Goal: Information Seeking & Learning: Learn about a topic

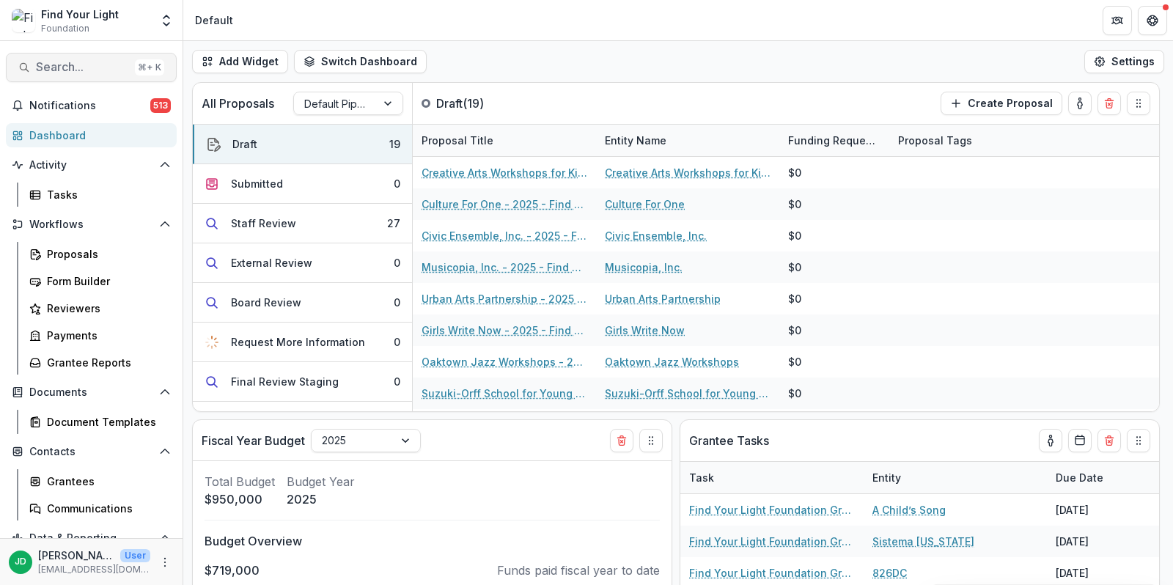
click at [59, 65] on span "Search..." at bounding box center [82, 67] width 93 height 14
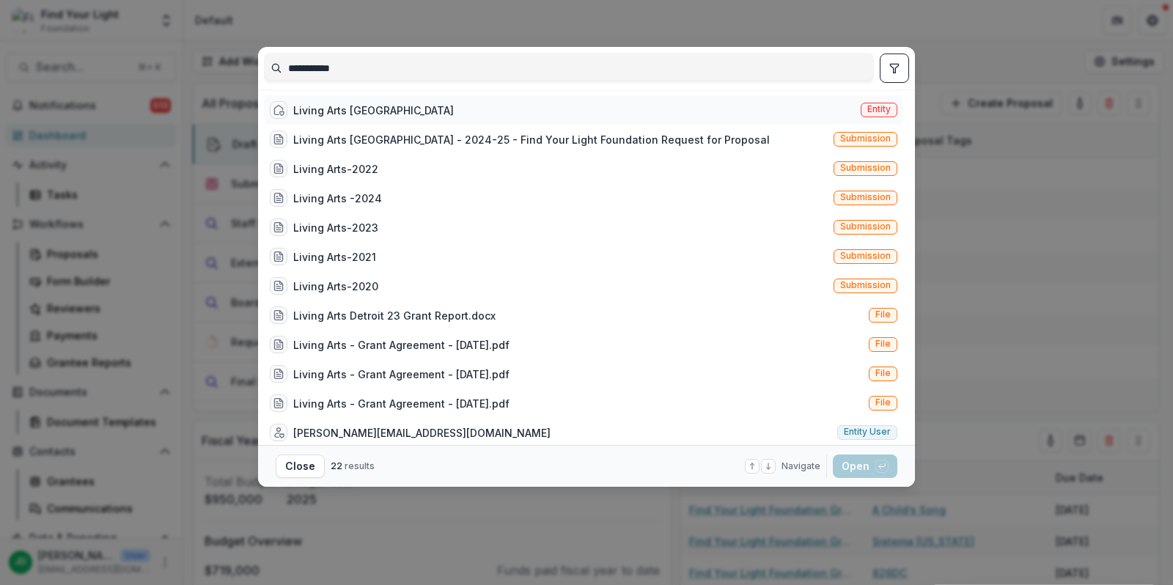
type input "**********"
click at [332, 108] on div "Living Arts [GEOGRAPHIC_DATA]" at bounding box center [373, 110] width 161 height 15
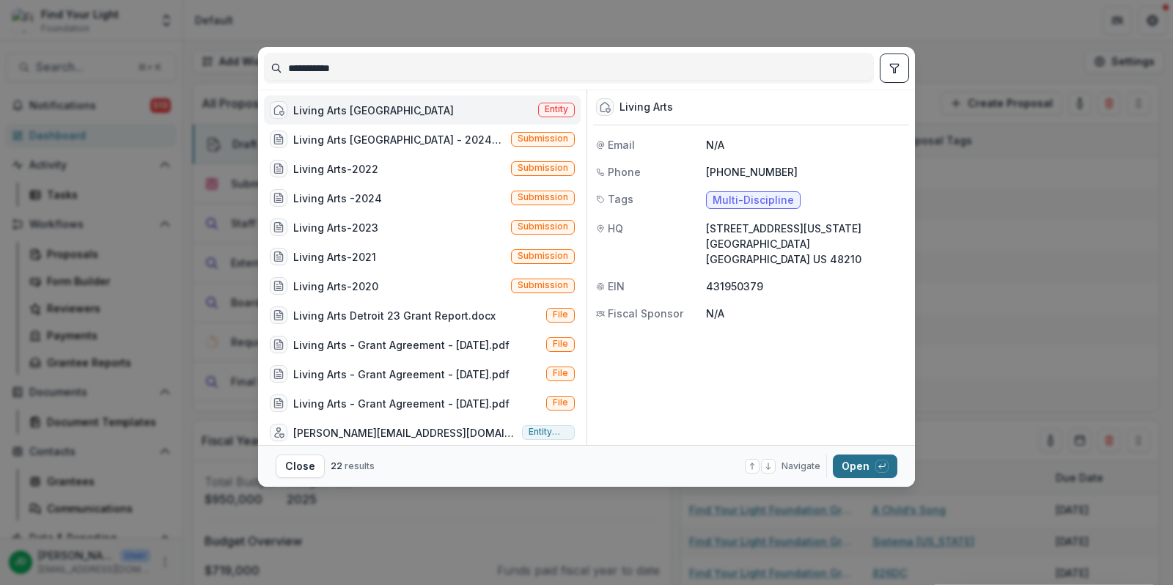
click at [858, 462] on button "Open with enter key" at bounding box center [865, 465] width 65 height 23
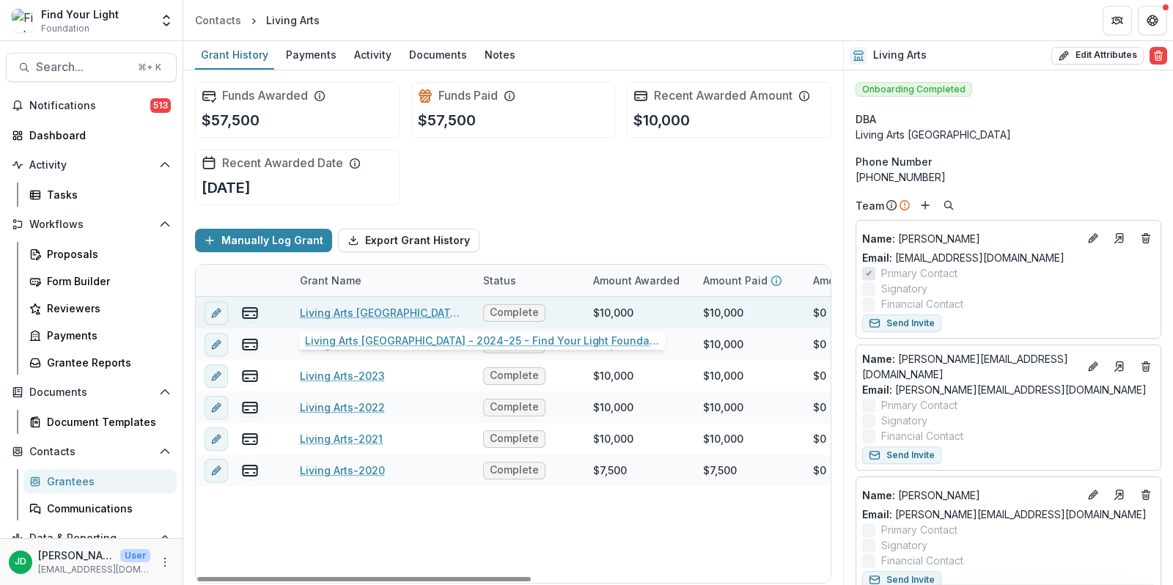
click at [349, 306] on link "Living Arts [GEOGRAPHIC_DATA] - 2024-25 - Find Your Light Foundation Request fo…" at bounding box center [383, 312] width 166 height 15
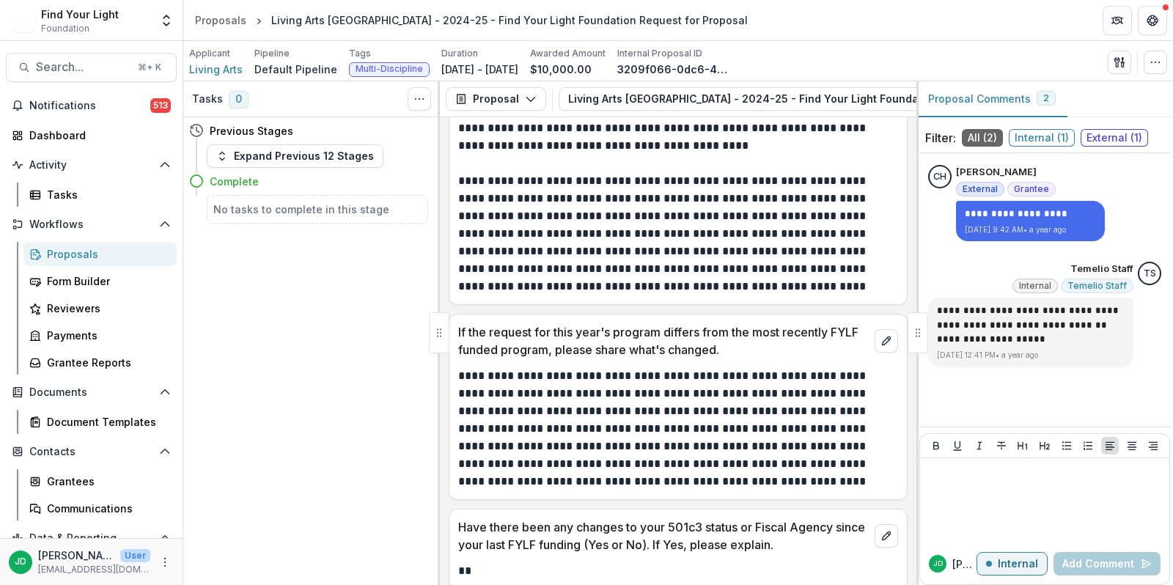
scroll to position [2547, 0]
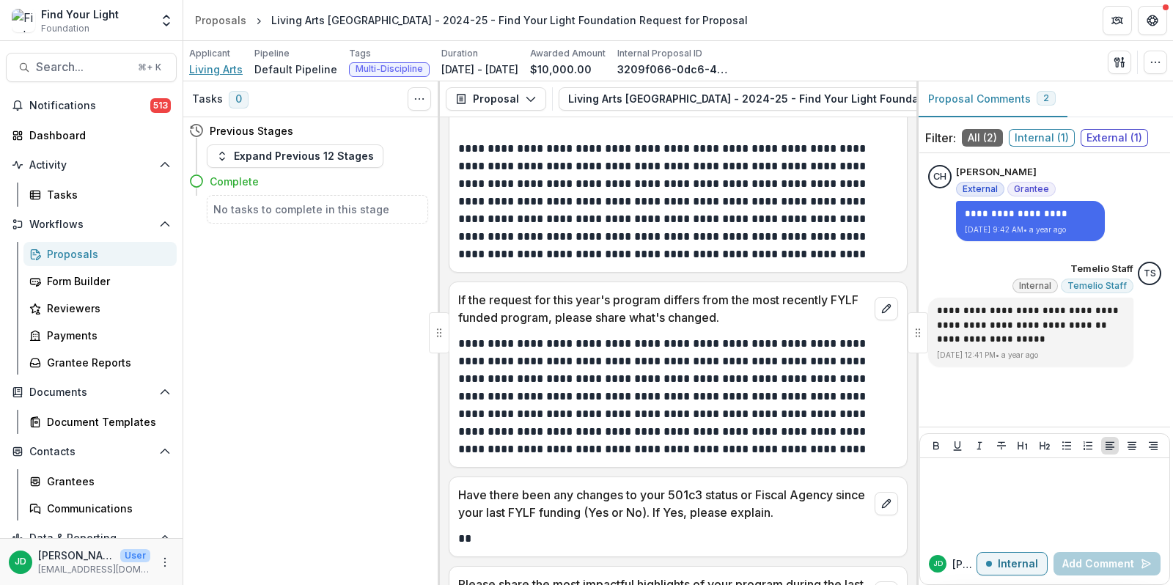
click at [223, 64] on span "Living Arts" at bounding box center [216, 69] width 54 height 15
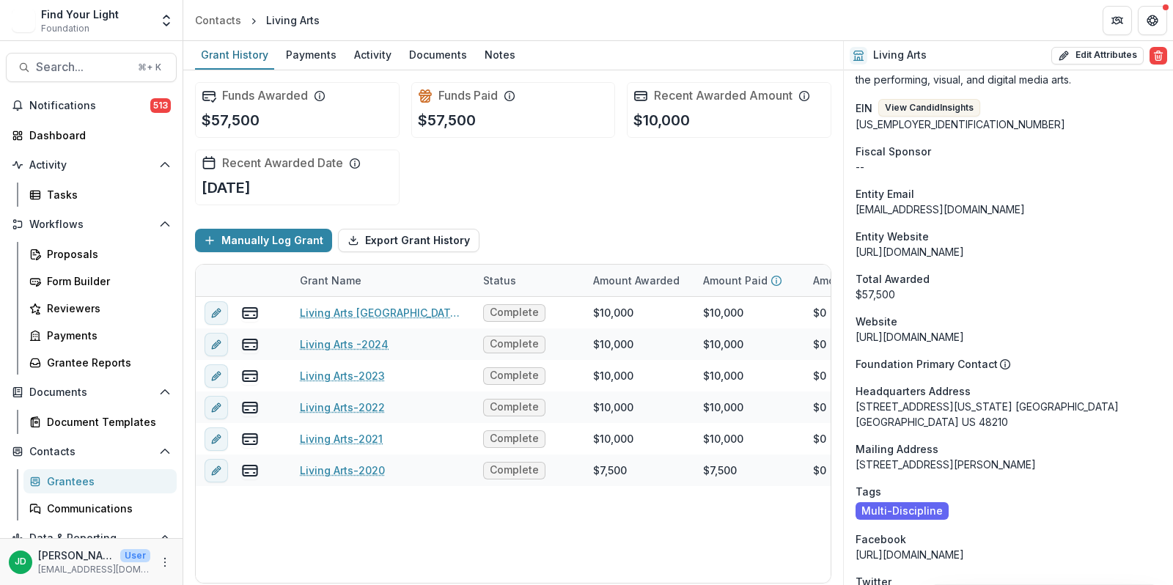
scroll to position [1167, 0]
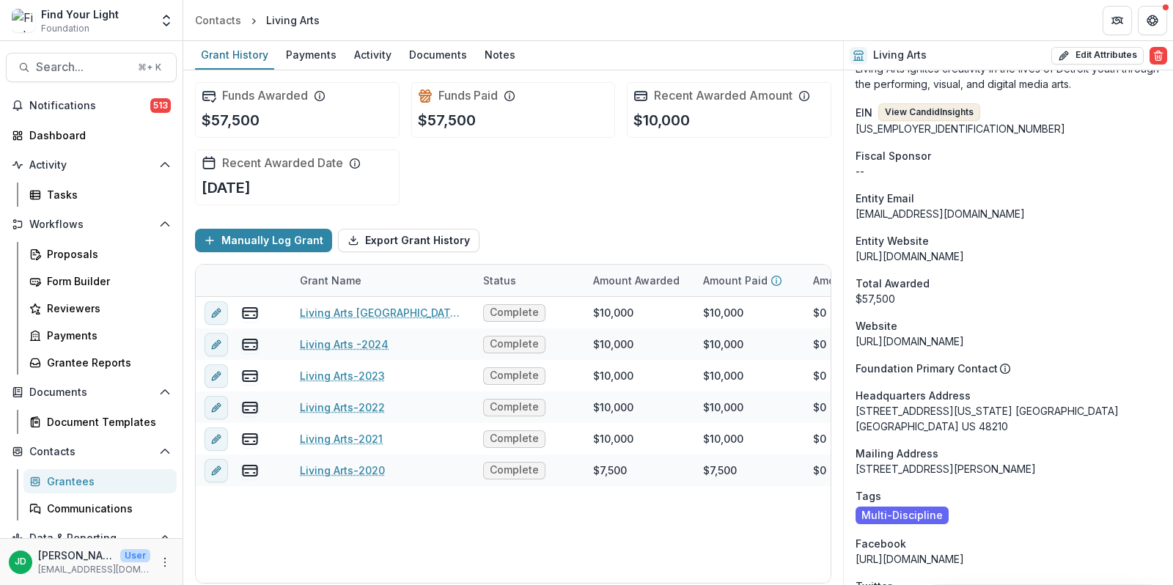
click at [907, 103] on button "View Candid Insights" at bounding box center [929, 112] width 102 height 18
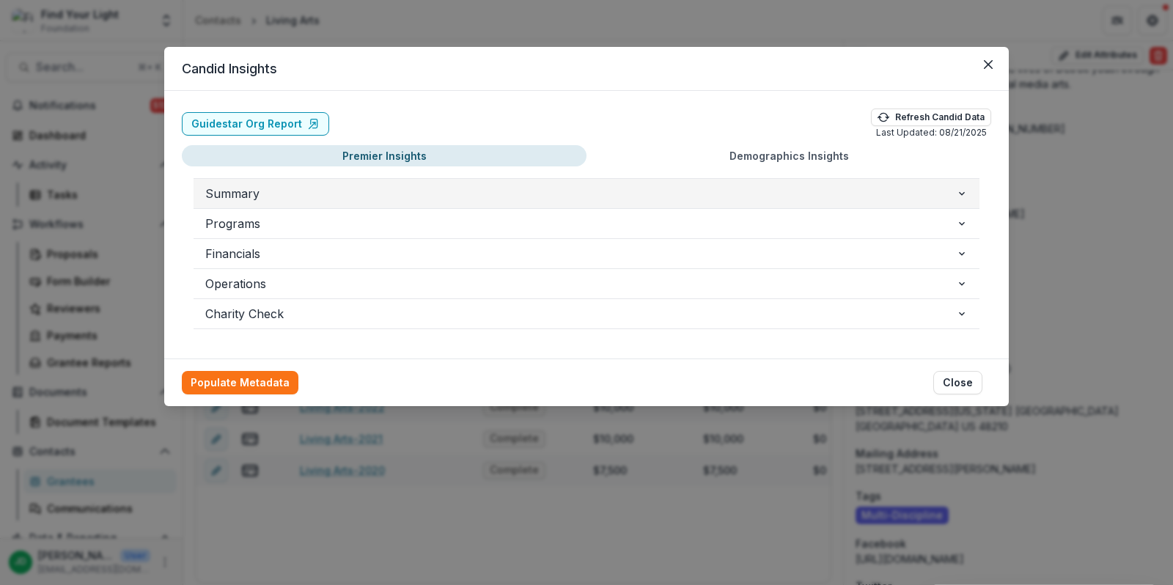
click at [255, 193] on span "Summary" at bounding box center [580, 194] width 751 height 18
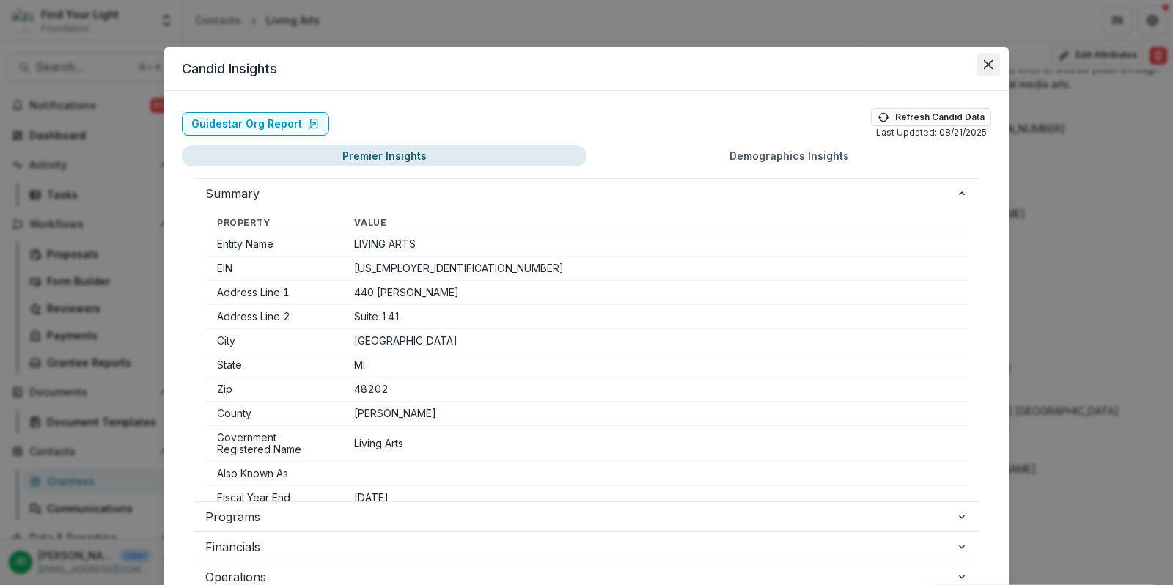
click at [987, 60] on icon "Close" at bounding box center [988, 64] width 9 height 9
